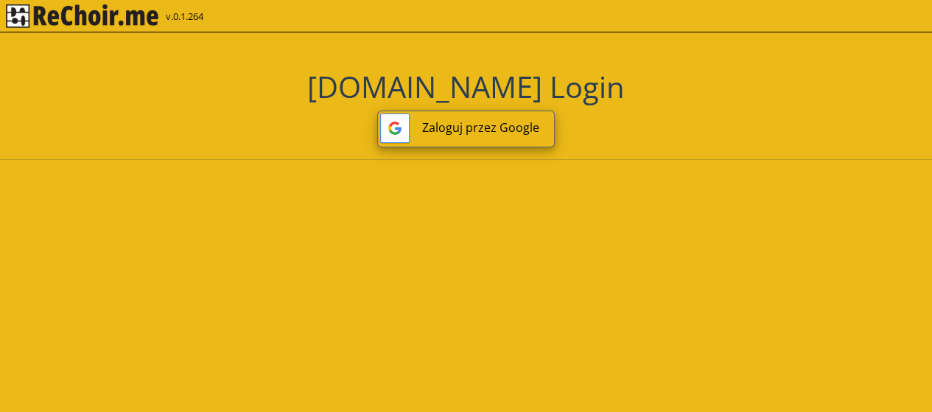
click at [488, 134] on button "Zaloguj przez Google" at bounding box center [466, 129] width 178 height 37
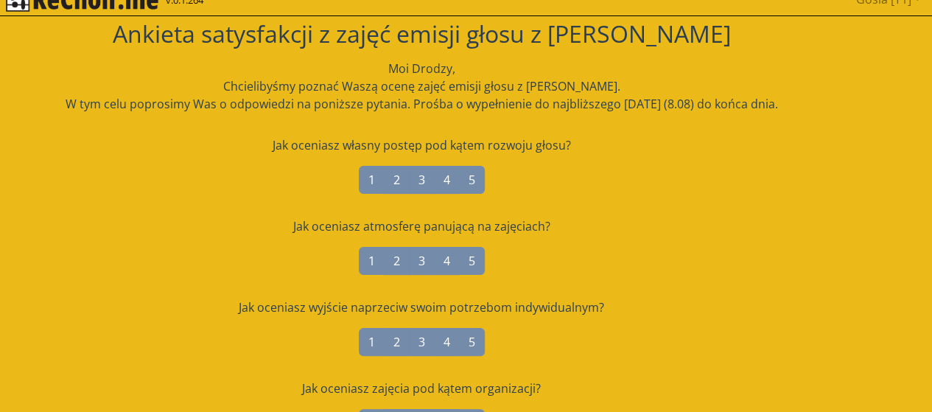
scroll to position [15, 0]
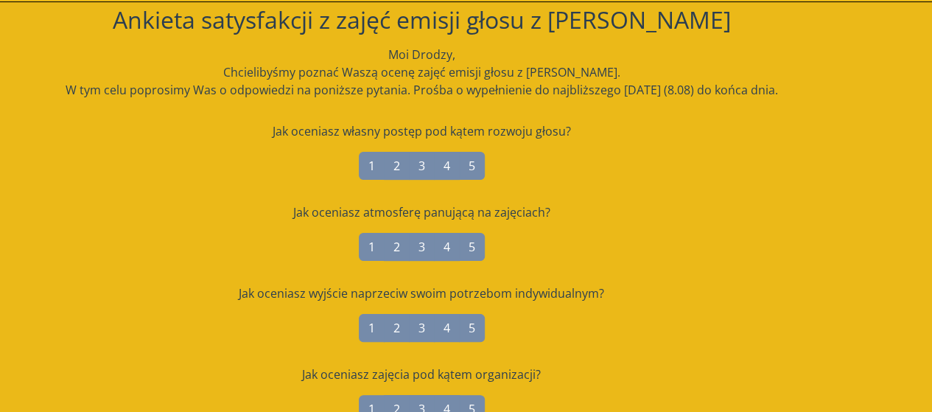
scroll to position [32, 0]
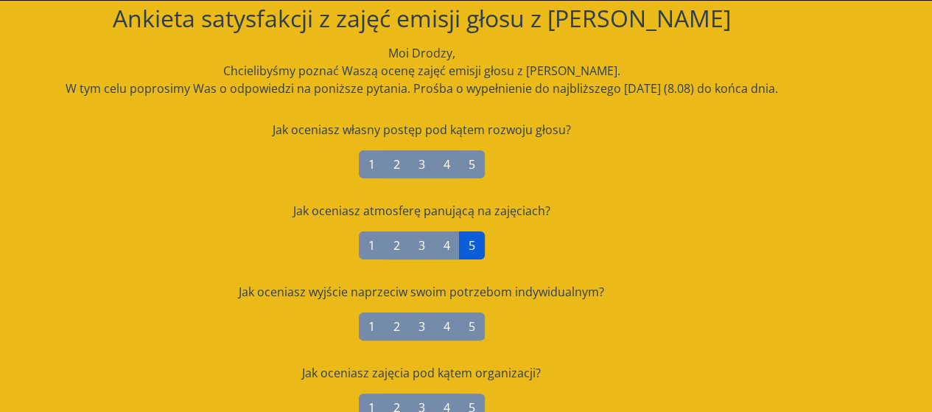
click at [480, 244] on label "5" at bounding box center [472, 245] width 26 height 28
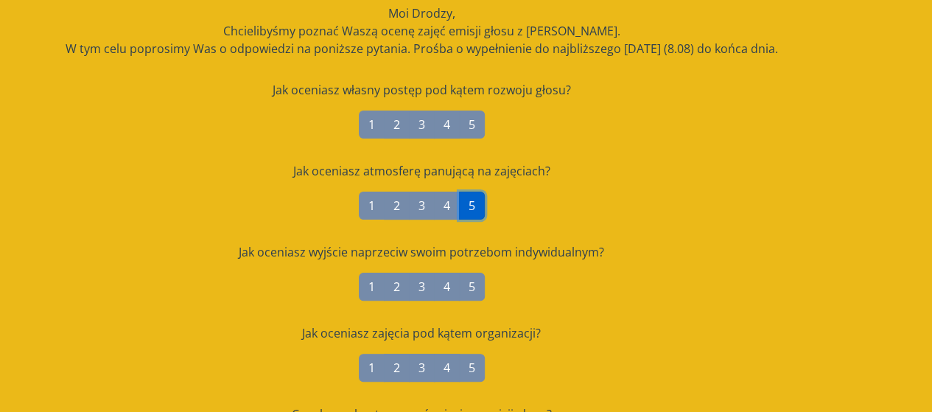
scroll to position [72, 0]
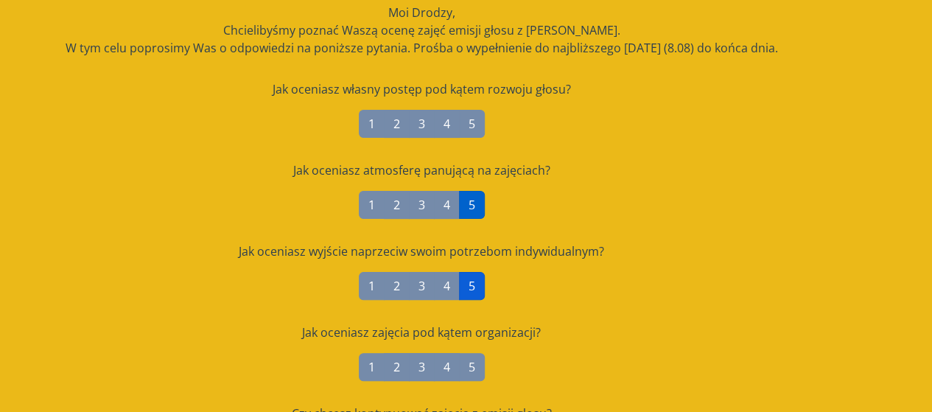
click at [472, 288] on label "5" at bounding box center [472, 286] width 26 height 28
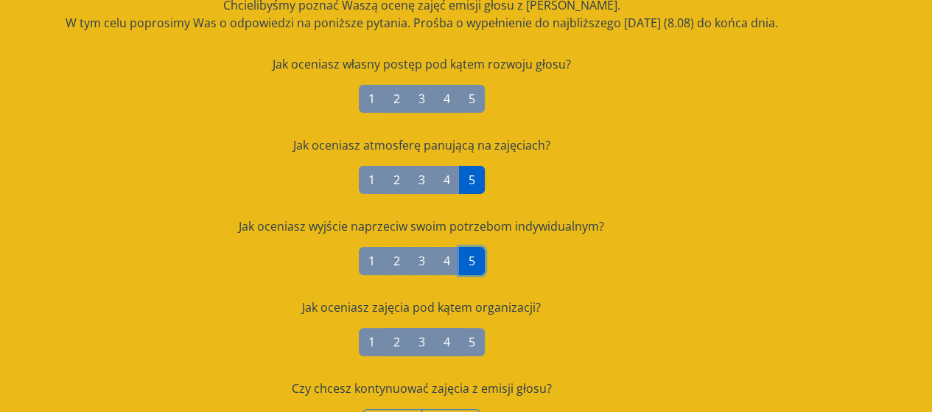
scroll to position [98, 0]
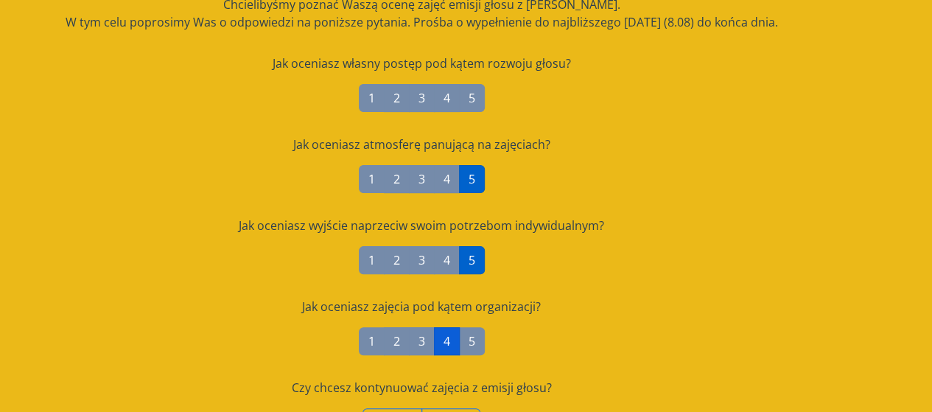
click at [451, 343] on label "4" at bounding box center [447, 341] width 26 height 28
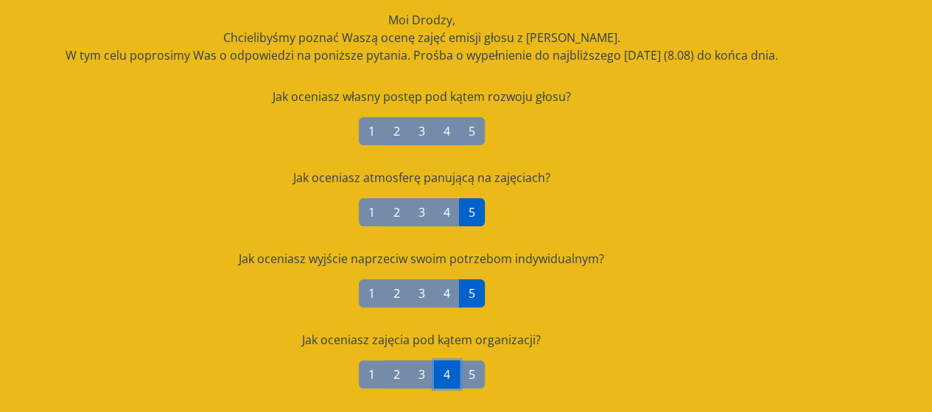
scroll to position [0, 0]
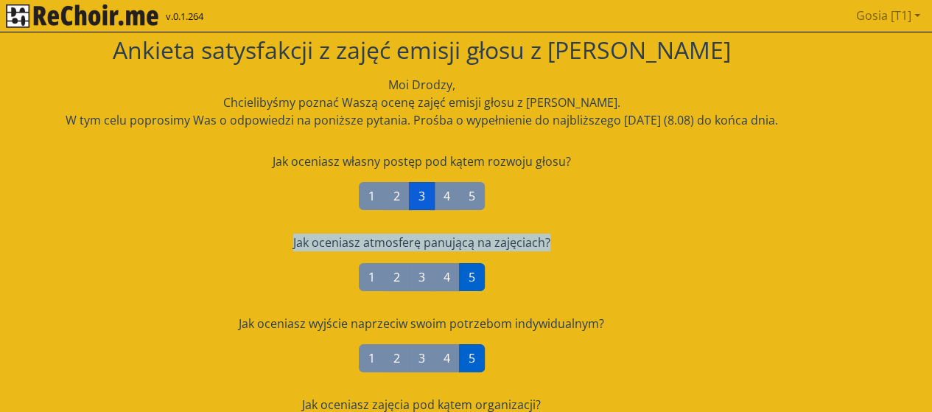
drag, startPoint x: 637, startPoint y: 245, endPoint x: 423, endPoint y: 200, distance: 218.5
click at [423, 200] on label "3" at bounding box center [422, 196] width 26 height 28
click at [724, 235] on div "Jak oceniasz atmosferę panującą na zajęciach?" at bounding box center [422, 243] width 836 height 18
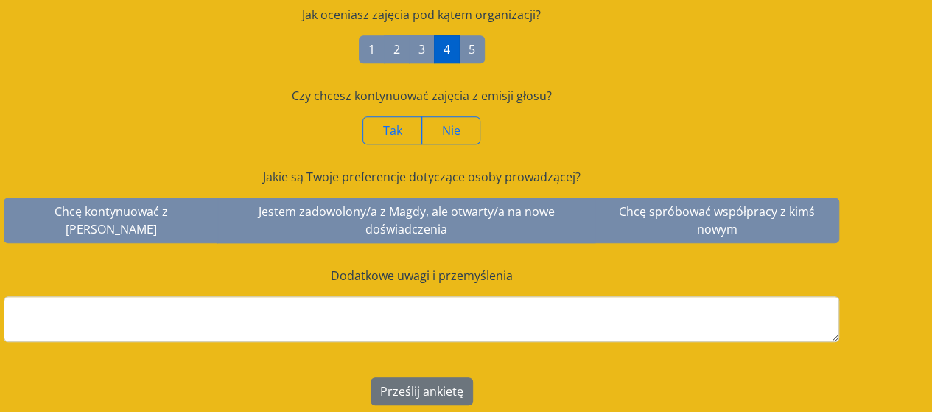
scroll to position [391, 0]
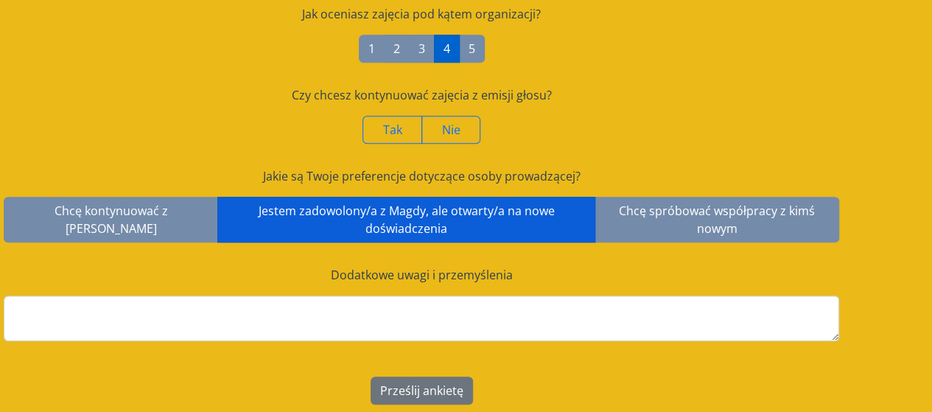
click at [438, 222] on label "Jestem zadowolony/a z Magdy, ale otwarty/a na nowe doświadczenia" at bounding box center [406, 220] width 378 height 46
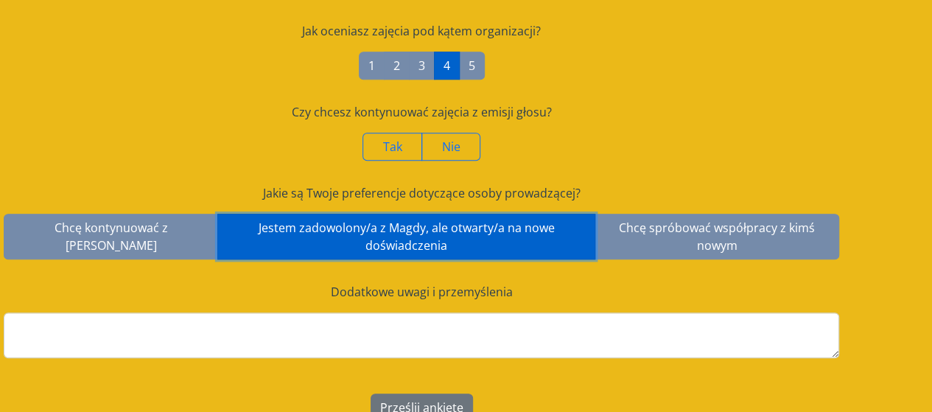
scroll to position [373, 0]
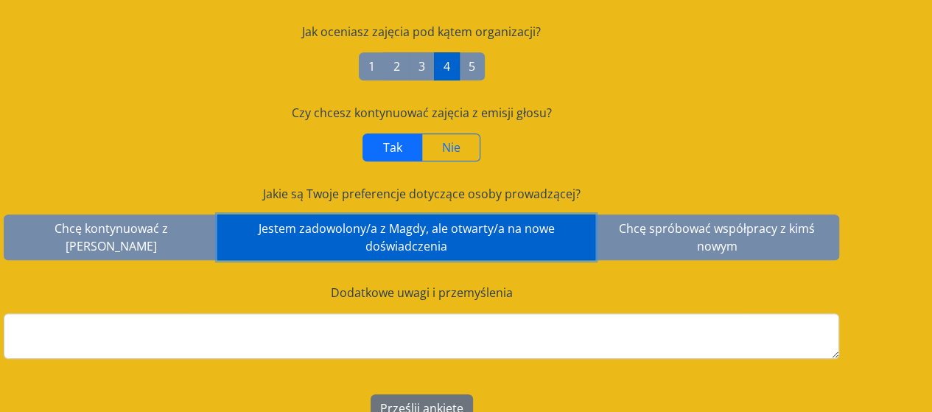
click at [399, 150] on span "Tak" at bounding box center [392, 147] width 19 height 16
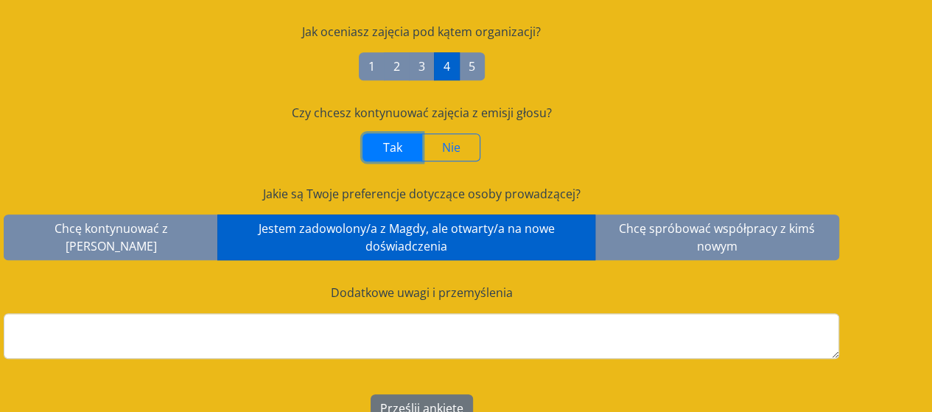
scroll to position [395, 0]
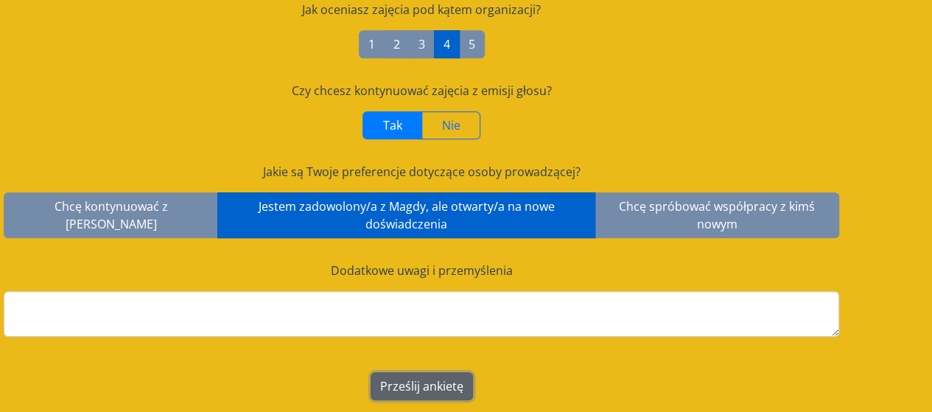
click at [430, 382] on button "Prześlij ankietę" at bounding box center [422, 386] width 102 height 28
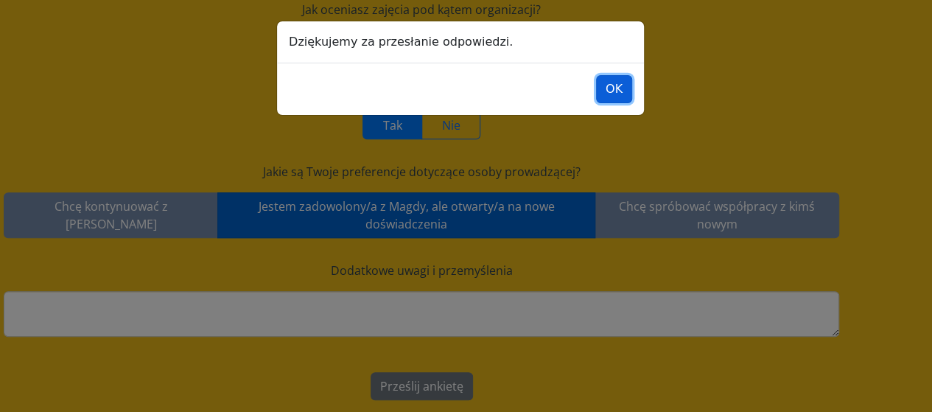
click at [616, 86] on button "OK" at bounding box center [614, 89] width 36 height 28
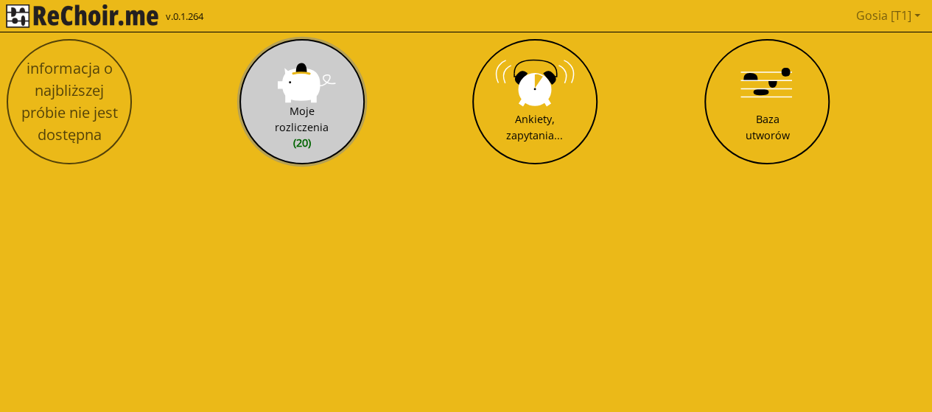
click at [308, 101] on button "Moje rozliczenia (20)" at bounding box center [301, 101] width 125 height 125
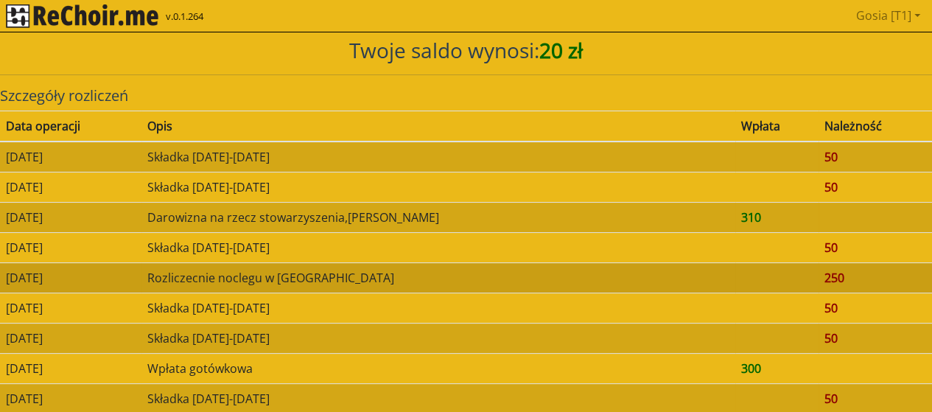
scroll to position [9, 0]
